Goal: Information Seeking & Learning: Understand process/instructions

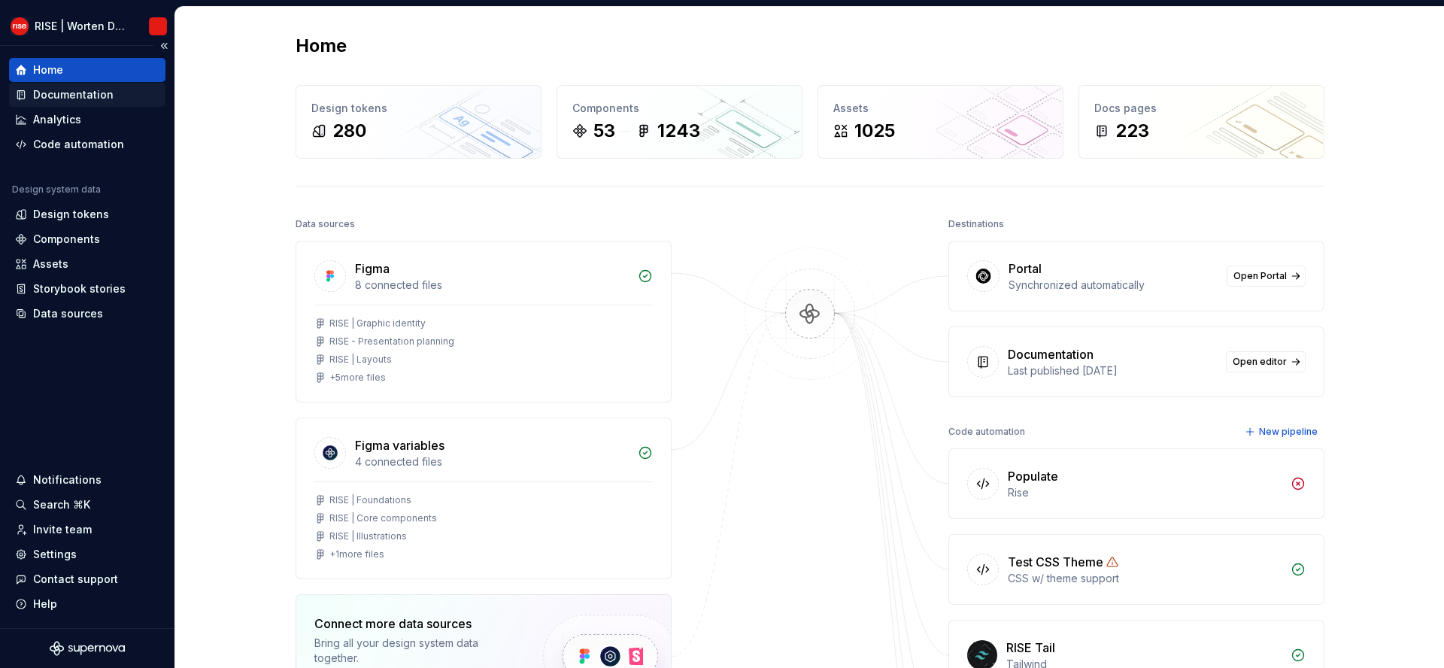
click at [104, 93] on div "Documentation" at bounding box center [73, 94] width 80 height 15
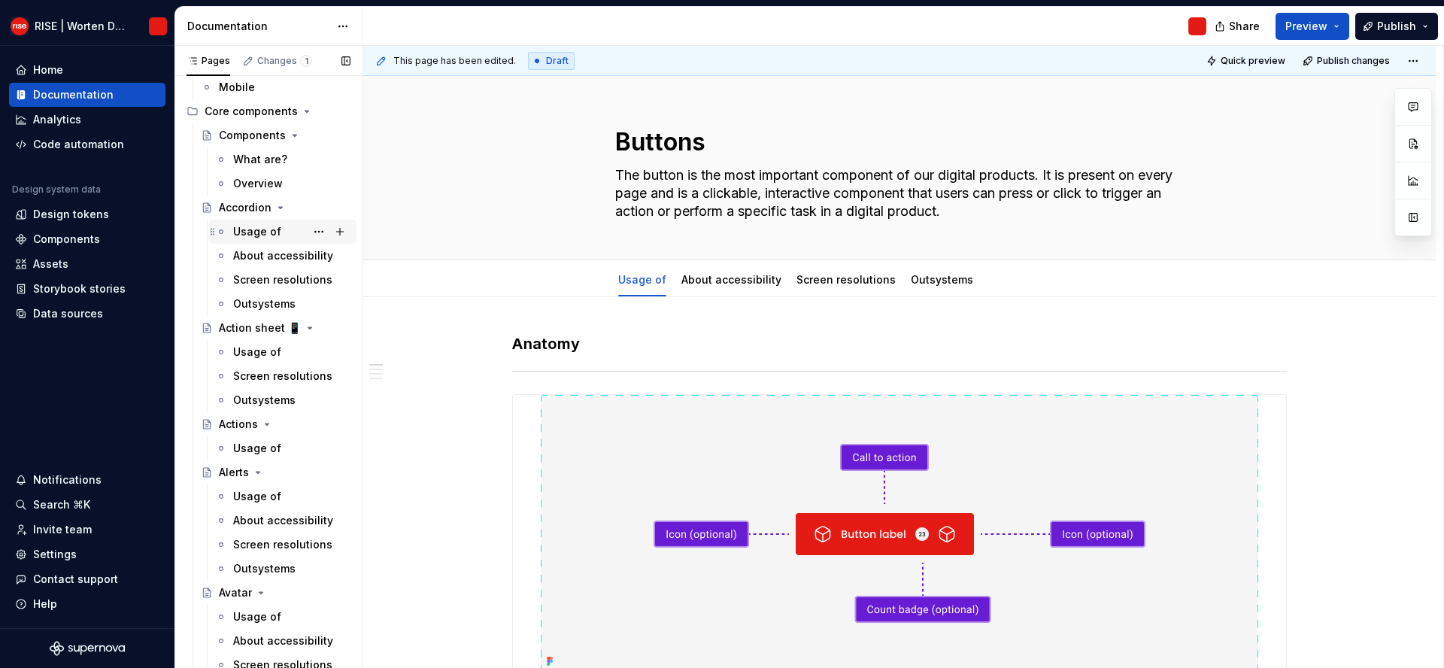
scroll to position [695, 0]
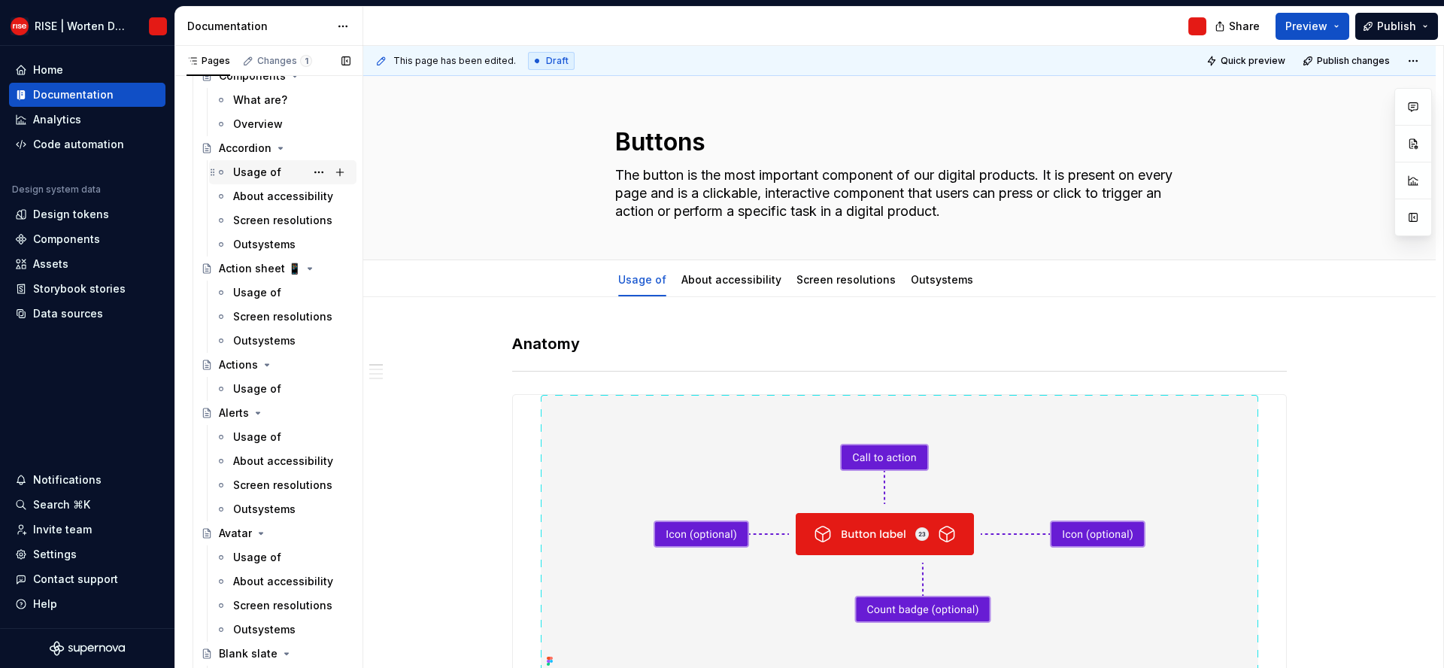
click at [270, 171] on div "Usage of" at bounding box center [257, 172] width 48 height 15
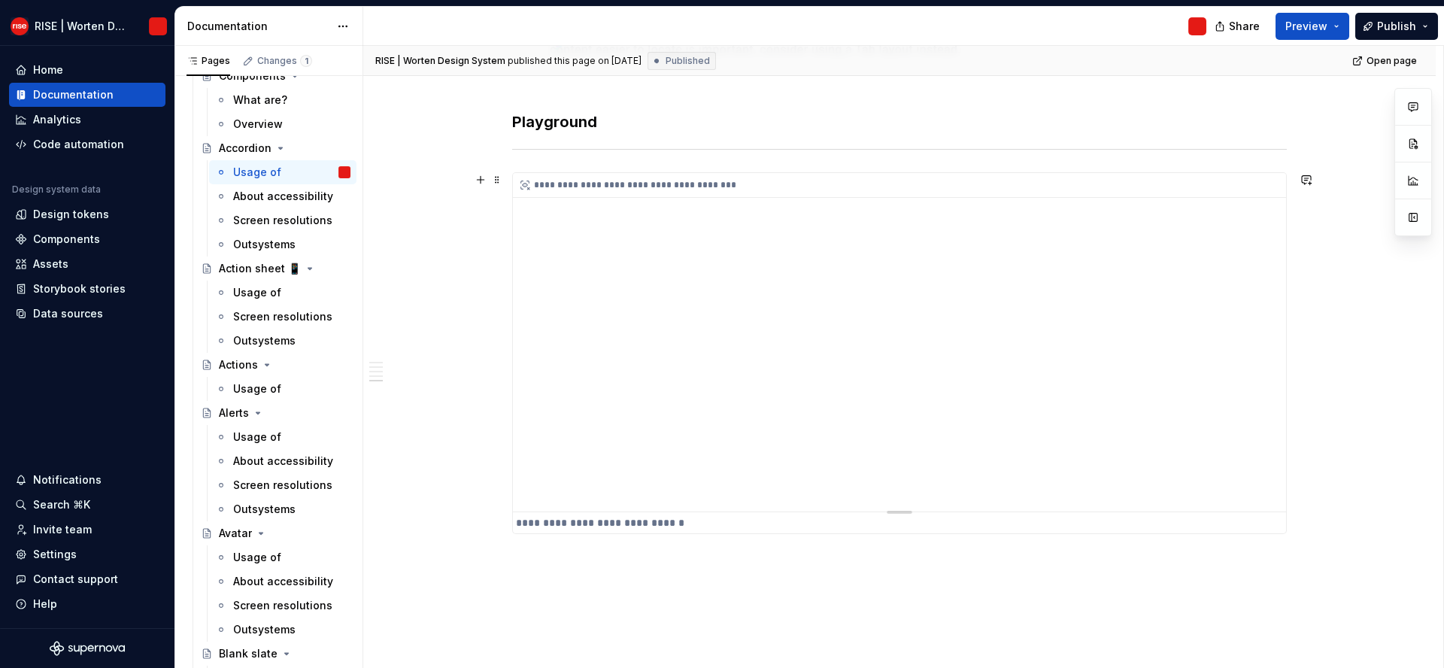
scroll to position [2438, 0]
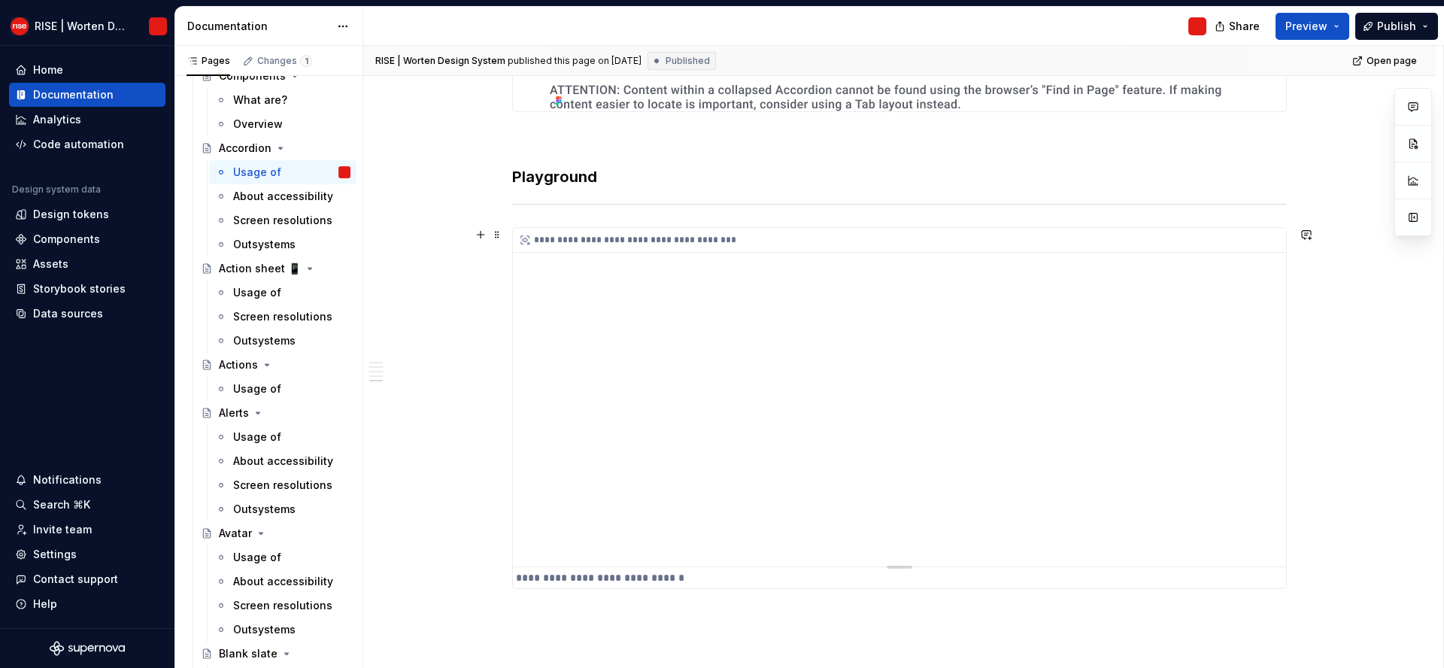
click at [712, 382] on div "**********" at bounding box center [899, 397] width 773 height 338
click at [1407, 25] on span "Publish" at bounding box center [1396, 26] width 39 height 15
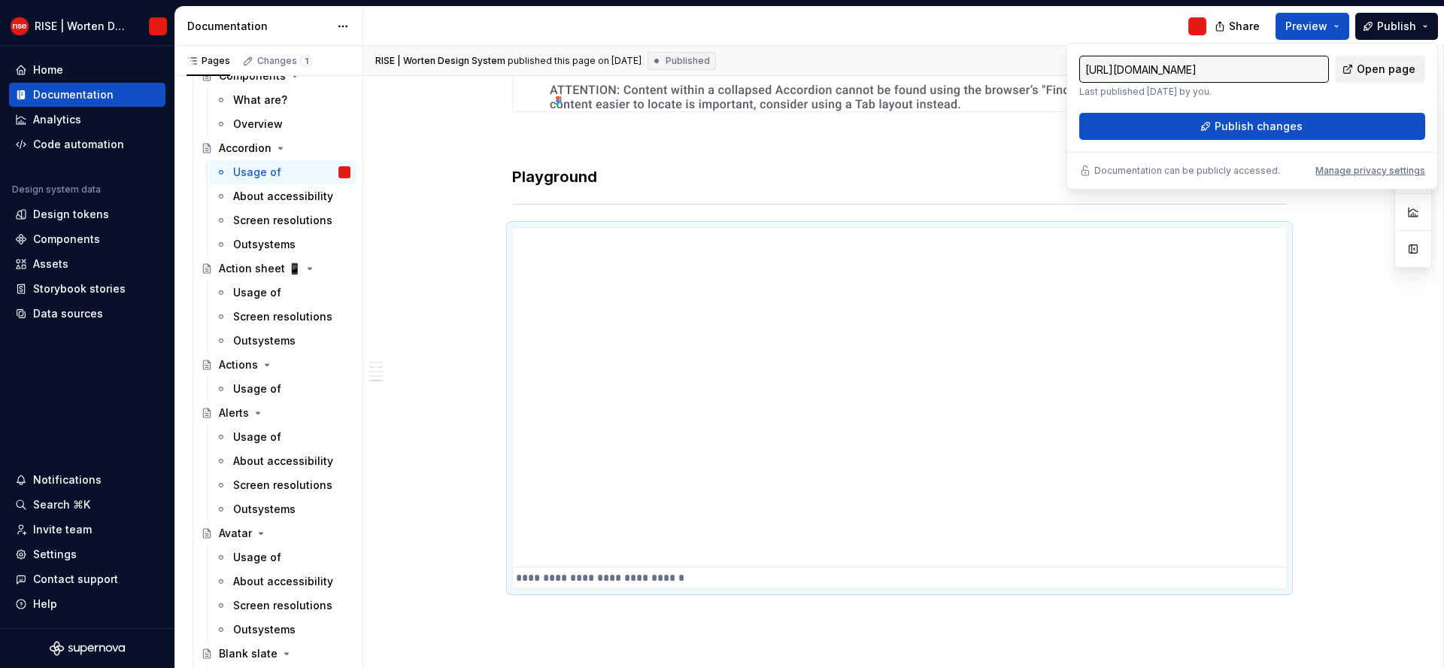
click at [1382, 68] on span "Open page" at bounding box center [1386, 69] width 59 height 15
type textarea "*"
